Goal: Task Accomplishment & Management: Complete application form

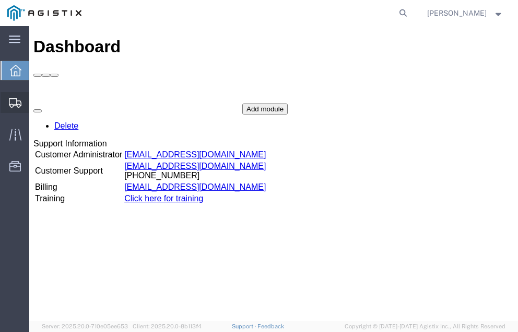
click at [0, 0] on span "Shipment Manager" at bounding box center [0, 0] width 0 height 0
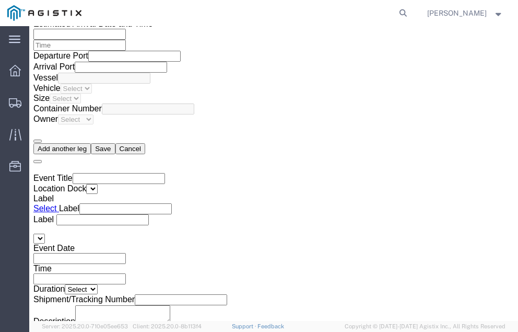
scroll to position [1751, 0]
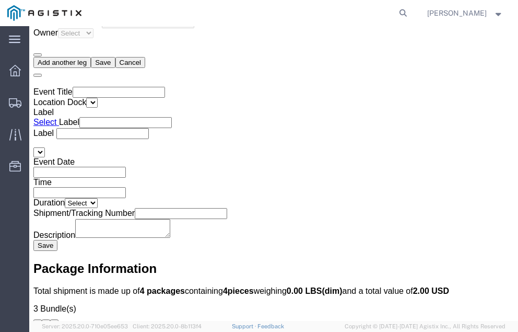
click link "Confirm"
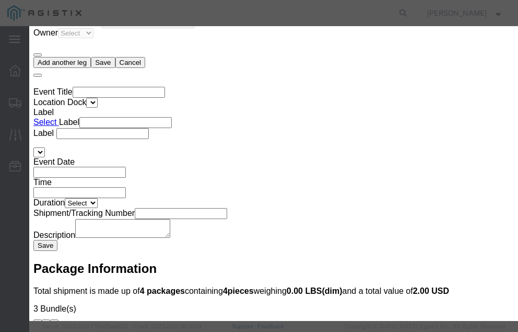
click input "checkbox"
checkbox input "true"
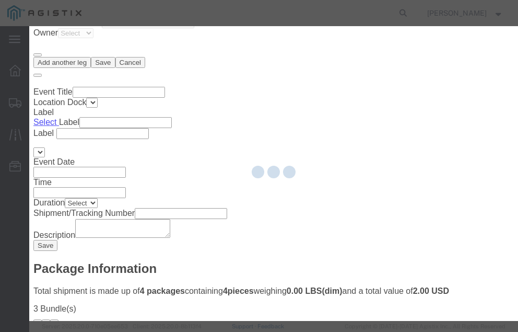
type input "[PERSON_NAME]"
type input "[PHONE_NUMBER]"
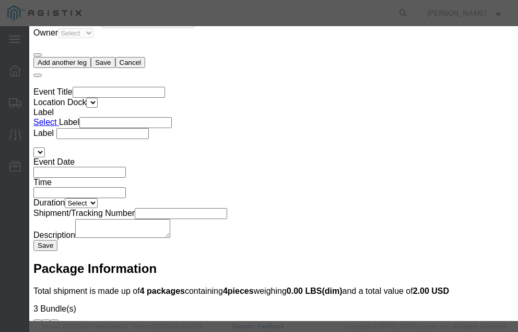
click input "text"
click button "Submit"
click input "56952156"
type input "56980120"
click button "Submit"
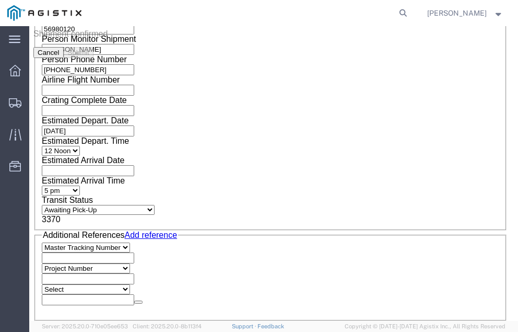
scroll to position [0, 0]
